Goal: Information Seeking & Learning: Learn about a topic

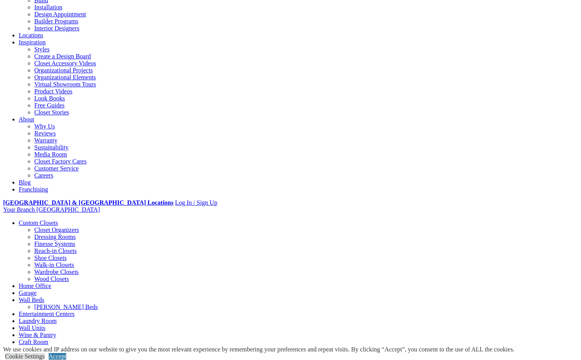
scroll to position [120, 0]
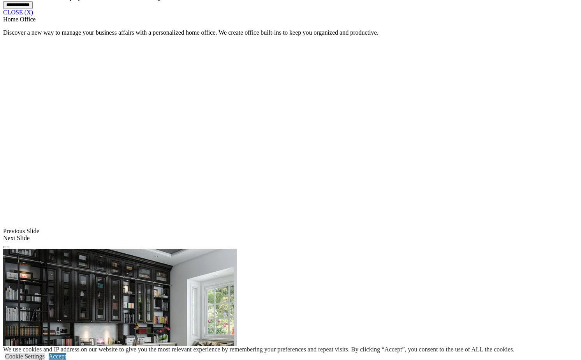
scroll to position [715, 0]
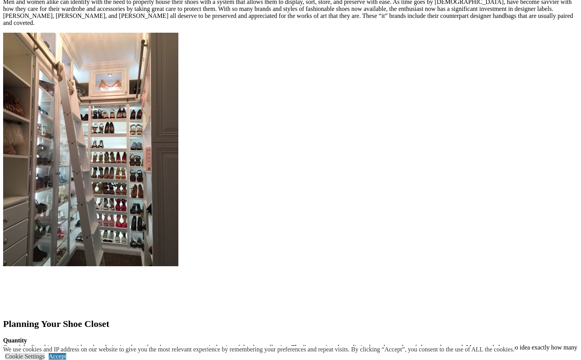
scroll to position [1167, 0]
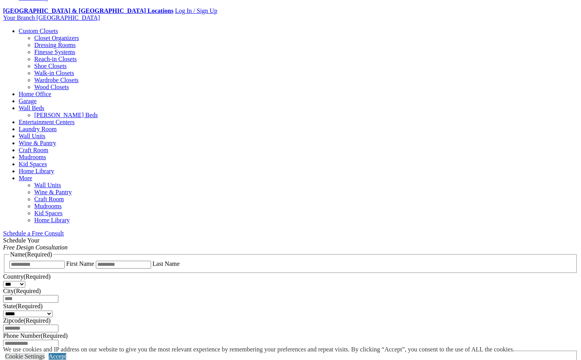
scroll to position [288, 0]
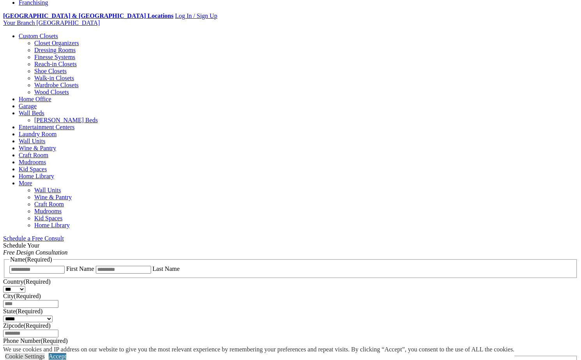
click at [56, 131] on link "Laundry Room" at bounding box center [38, 134] width 38 height 7
click at [75, 124] on link "Entertainment Centers" at bounding box center [47, 127] width 56 height 7
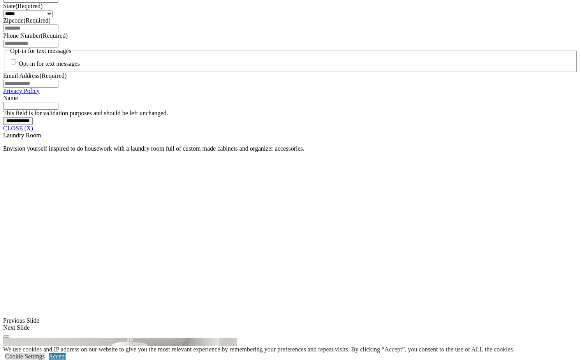
scroll to position [618, 0]
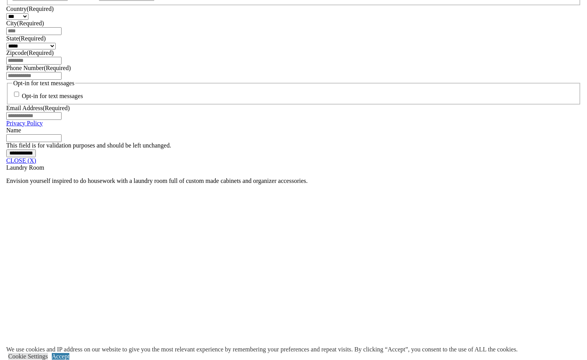
scroll to position [577, 0]
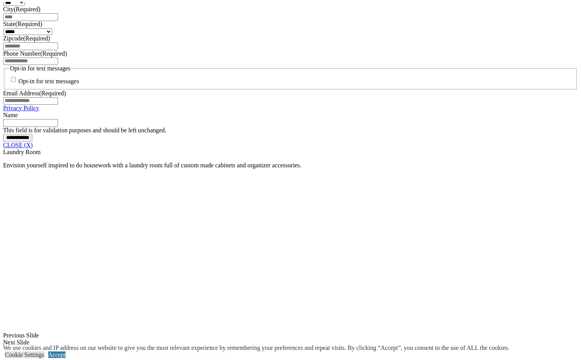
scroll to position [580, 0]
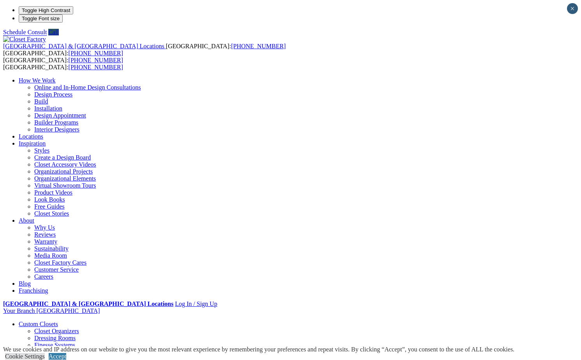
click at [51, 328] on link "Home Office" at bounding box center [35, 331] width 33 height 7
